Goal: Information Seeking & Learning: Learn about a topic

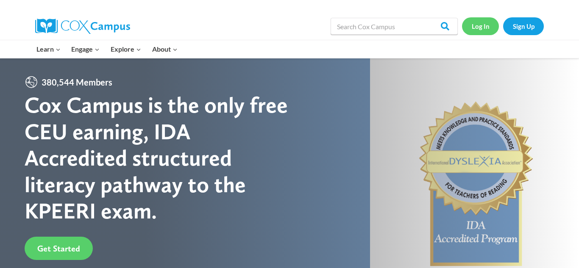
click at [480, 30] on link "Log In" at bounding box center [480, 25] width 37 height 17
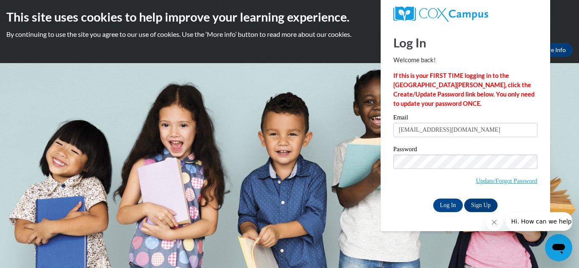
type input "[EMAIL_ADDRESS][DOMAIN_NAME]"
click at [441, 206] on input "Log In" at bounding box center [448, 206] width 30 height 14
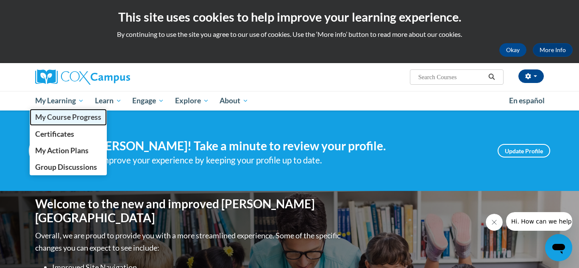
click at [61, 118] on span "My Course Progress" at bounding box center [68, 117] width 66 height 9
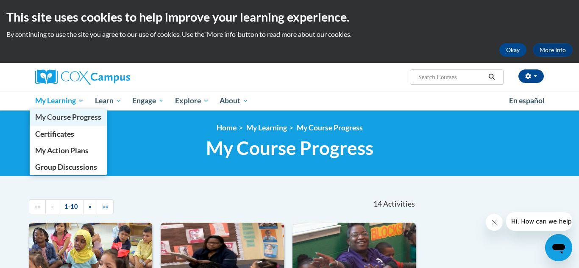
click at [65, 117] on span "My Course Progress" at bounding box center [68, 117] width 66 height 9
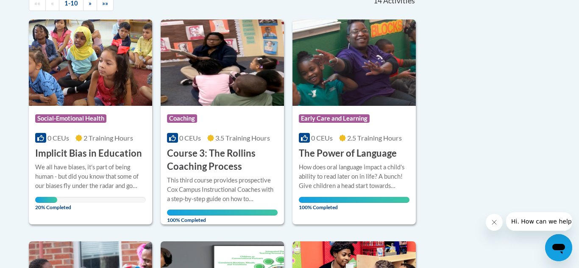
scroll to position [290, 0]
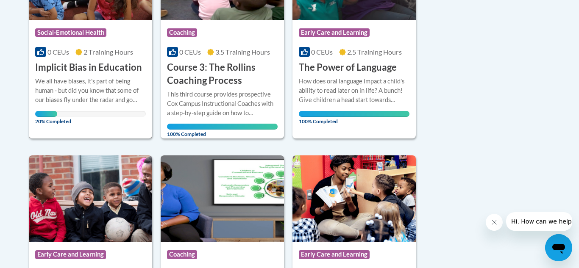
click at [87, 59] on div "Course Category: Social-Emotional Health 0 CEUs 2 Training Hours COURSE Implici…" at bounding box center [90, 47] width 123 height 54
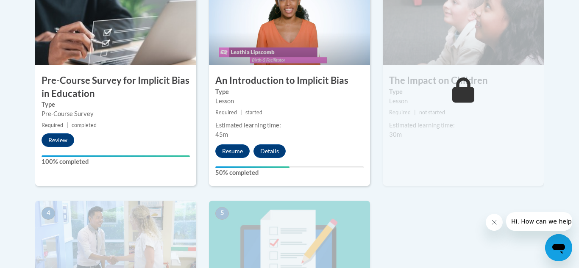
scroll to position [304, 0]
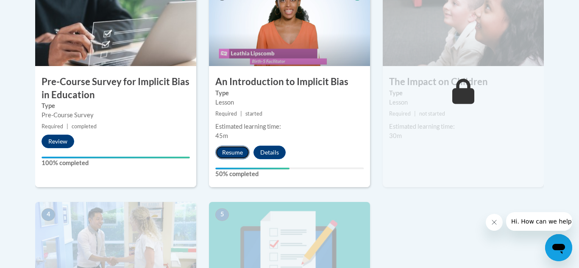
click at [235, 157] on button "Resume" at bounding box center [232, 153] width 34 height 14
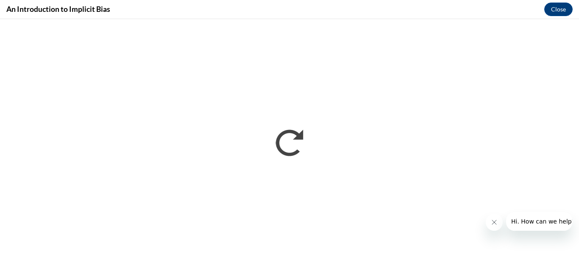
scroll to position [0, 0]
click at [493, 222] on icon "Close message from company" at bounding box center [494, 222] width 7 height 7
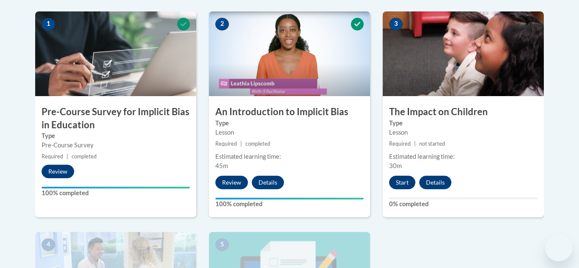
scroll to position [273, 0]
click at [402, 184] on button "Start" at bounding box center [402, 183] width 26 height 14
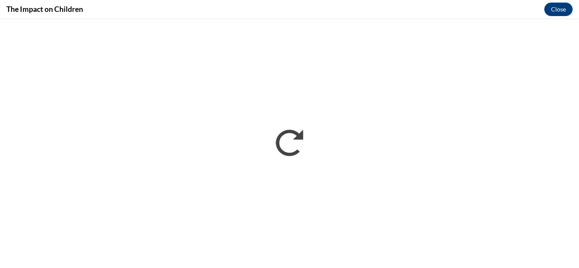
scroll to position [0, 0]
click at [558, 10] on button "Close" at bounding box center [558, 10] width 28 height 14
